Goal: Information Seeking & Learning: Understand process/instructions

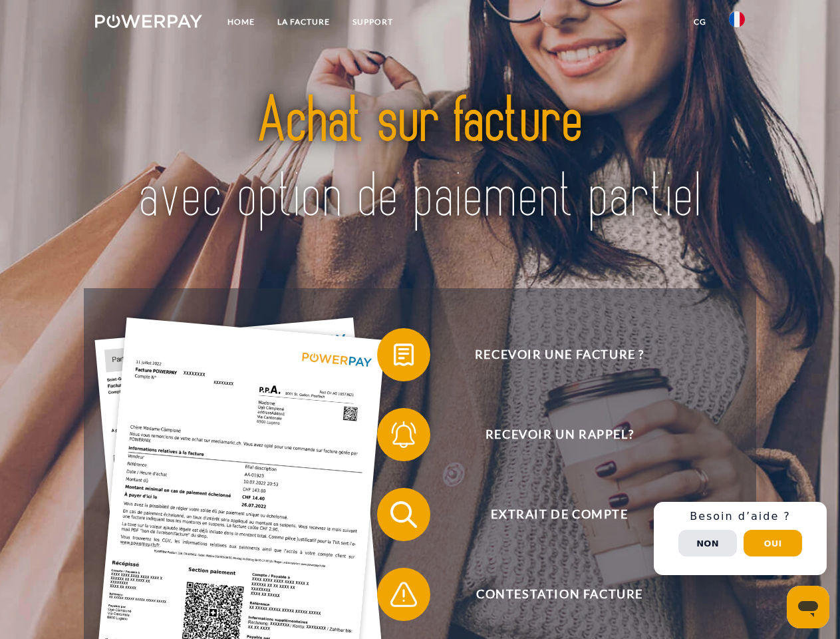
click at [148, 23] on img at bounding box center [148, 21] width 107 height 13
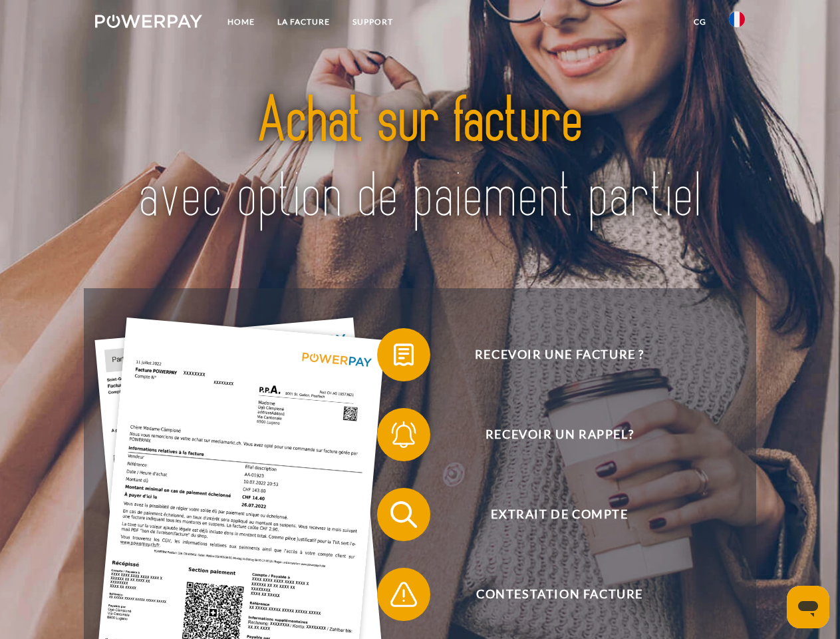
click at [737, 23] on img at bounding box center [737, 19] width 16 height 16
click at [700, 22] on link "CG" at bounding box center [700, 22] width 35 height 24
click at [394, 357] on span at bounding box center [384, 354] width 67 height 67
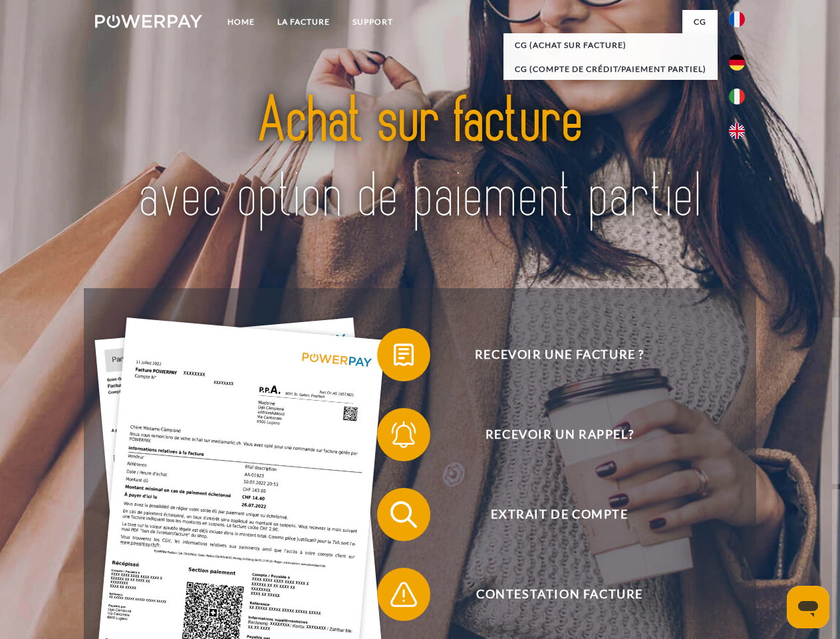
click at [394, 437] on div "Recevoir une facture ? Recevoir un rappel? Extrait de compte retour" at bounding box center [420, 554] width 672 height 532
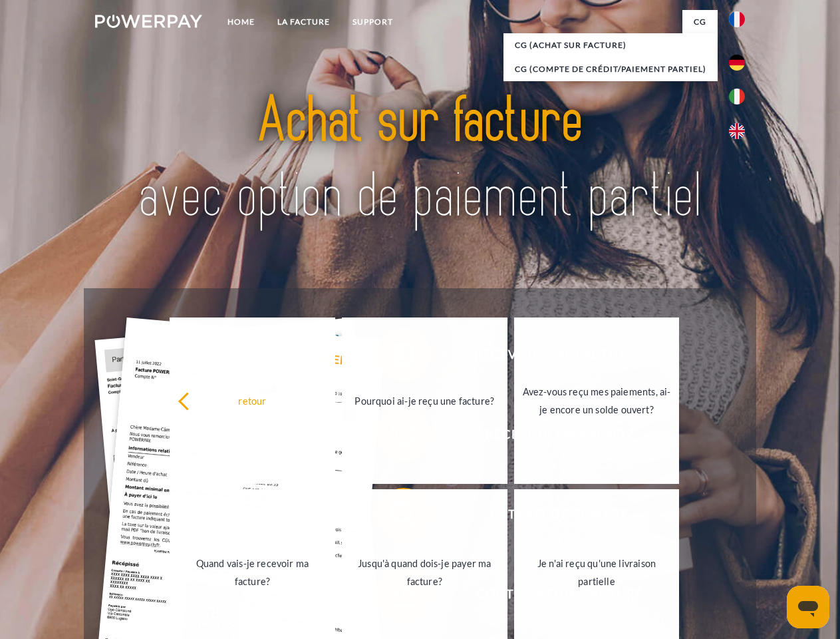
click at [394, 517] on link "Jusqu'à quand dois-je payer ma facture?" at bounding box center [425, 572] width 166 height 166
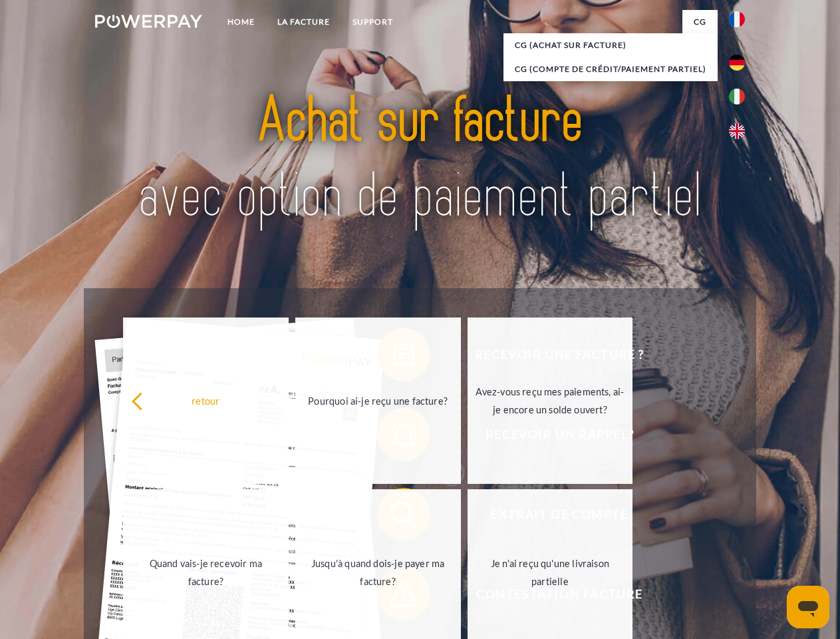
click at [394, 597] on span at bounding box center [384, 594] width 67 height 67
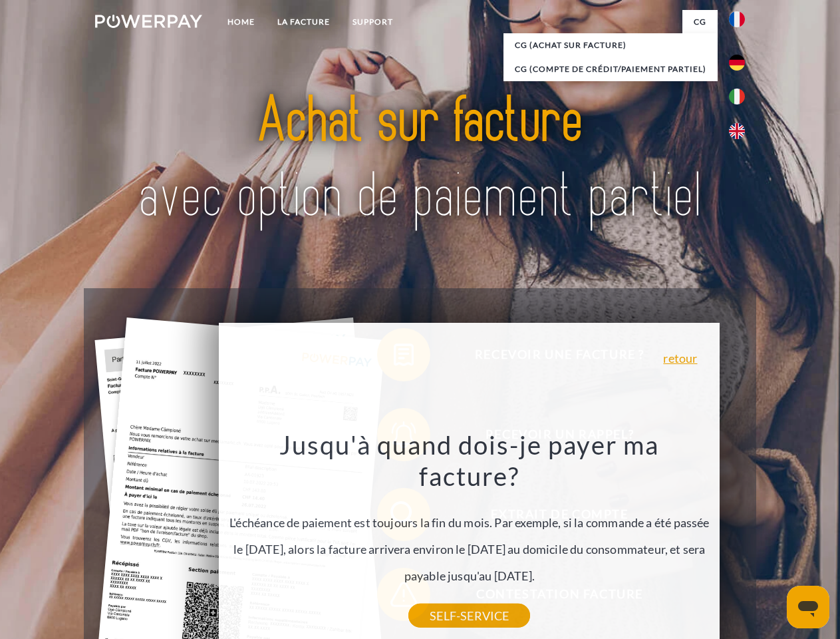
click at [740, 538] on div "Recevoir une facture ? Recevoir un rappel? Extrait de compte retour" at bounding box center [420, 554] width 672 height 532
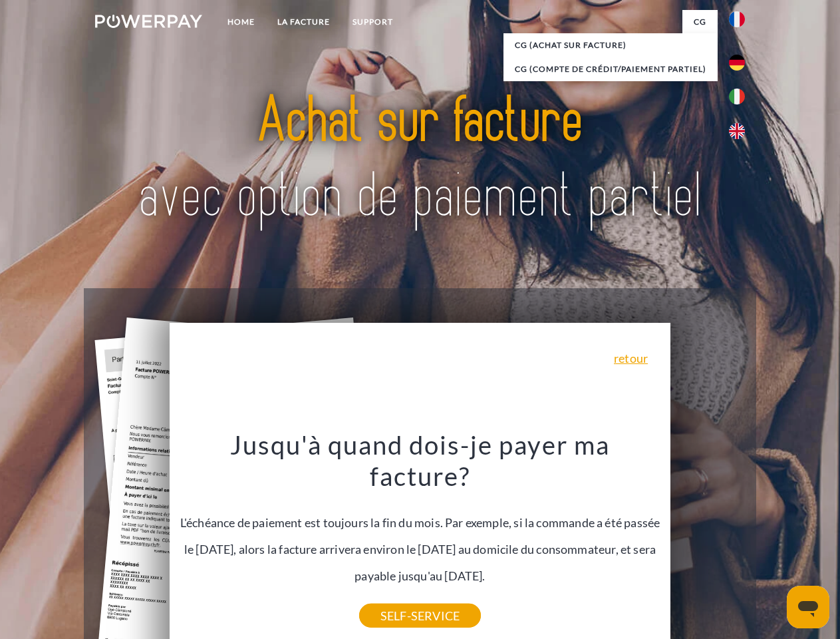
click at [708, 541] on span "Extrait de compte" at bounding box center [560, 514] width 326 height 53
click at [773, 543] on header "Home LA FACTURE Support" at bounding box center [420, 459] width 840 height 919
